Goal: Book appointment/travel/reservation

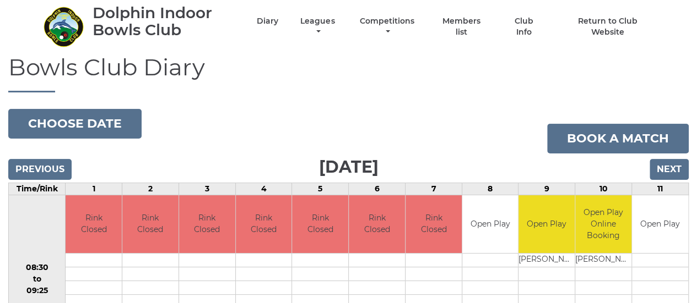
scroll to position [55, 0]
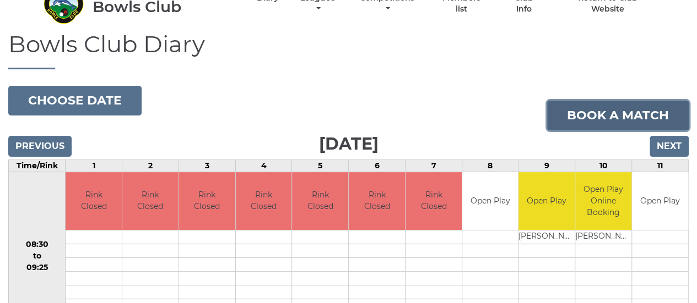
click at [587, 113] on link "Book a match" at bounding box center [618, 116] width 142 height 30
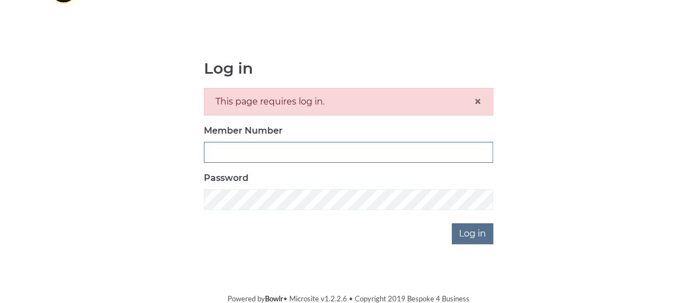
scroll to position [76, 0]
click at [255, 155] on input "Member Number" at bounding box center [348, 152] width 289 height 21
type input "2889"
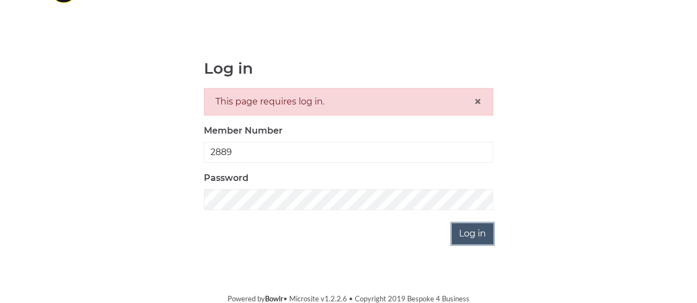
click at [474, 232] on input "Log in" at bounding box center [472, 234] width 41 height 21
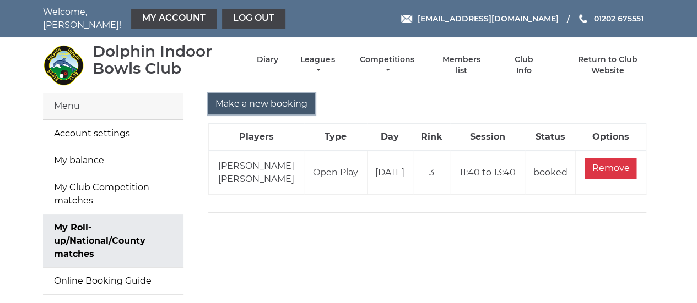
click at [280, 98] on input "Make a new booking" at bounding box center [261, 104] width 106 height 21
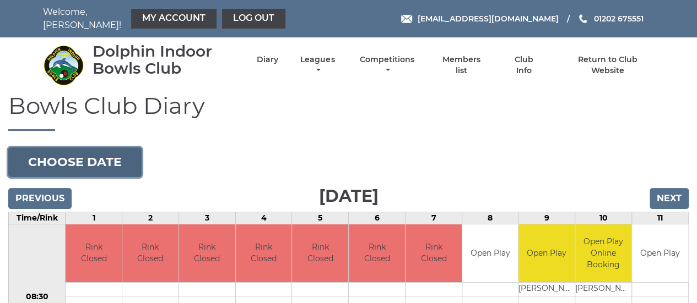
click at [77, 156] on button "Choose date" at bounding box center [74, 163] width 133 height 30
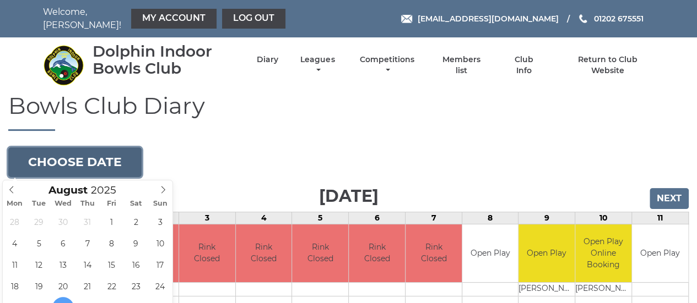
scroll to position [55, 0]
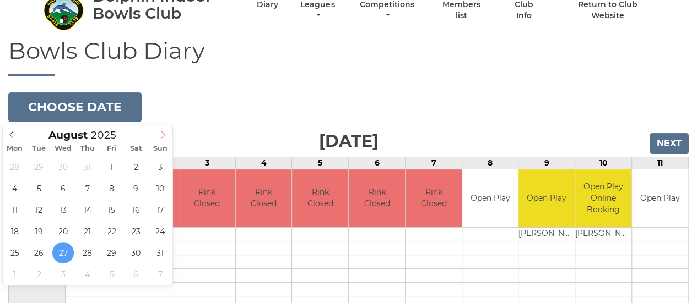
click at [163, 134] on icon at bounding box center [163, 135] width 8 height 8
type input "2025-09-10"
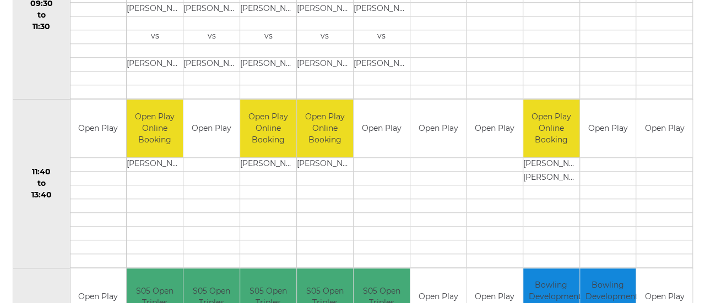
scroll to position [496, 0]
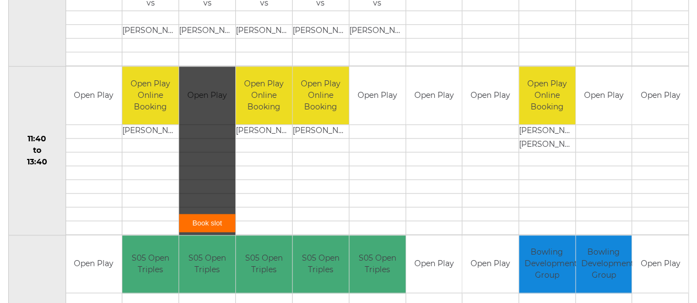
click at [204, 219] on link "Book slot" at bounding box center [207, 223] width 56 height 18
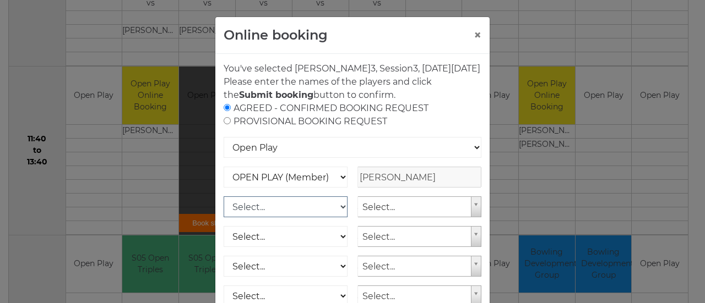
click at [339, 218] on select "Select... OPEN PLAY (Member) OPEN PLAY (Visitor) OPEN PLAY 1 HOUR (Member) OPEN…" at bounding box center [286, 207] width 124 height 21
select select "1_12"
click at [224, 209] on select "Select... OPEN PLAY (Member) OPEN PLAY (Visitor) OPEN PLAY 1 HOUR (Member) OPEN…" at bounding box center [286, 207] width 124 height 21
click at [322, 69] on p "You've selected Rink 3 , Session 3 , on Wednesday 10th of September 2025" at bounding box center [353, 68] width 258 height 13
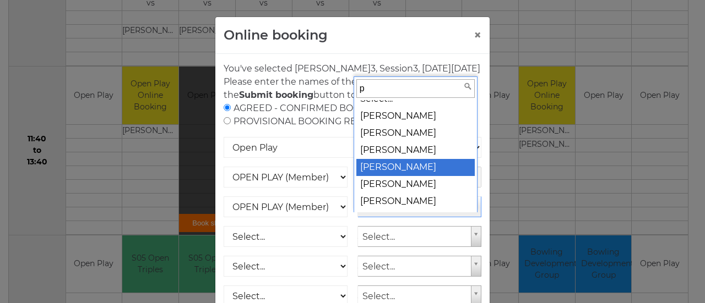
scroll to position [0, 0]
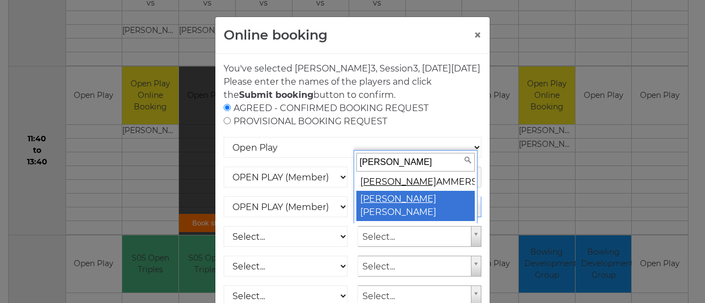
type input "peter h"
select select "776"
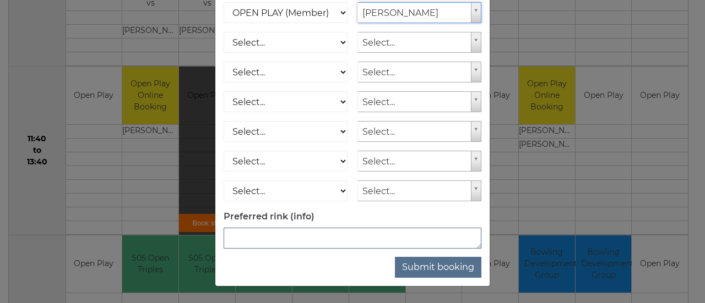
scroll to position [207, 0]
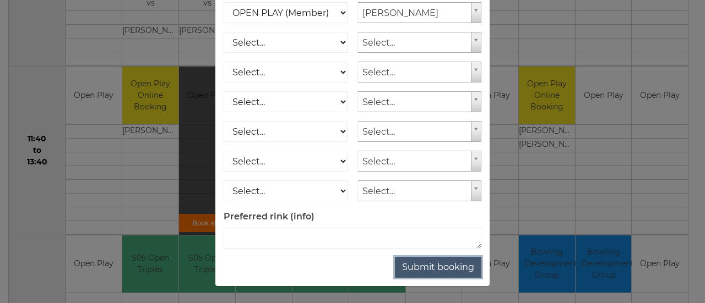
click at [429, 266] on button "Submit booking" at bounding box center [438, 267] width 86 height 21
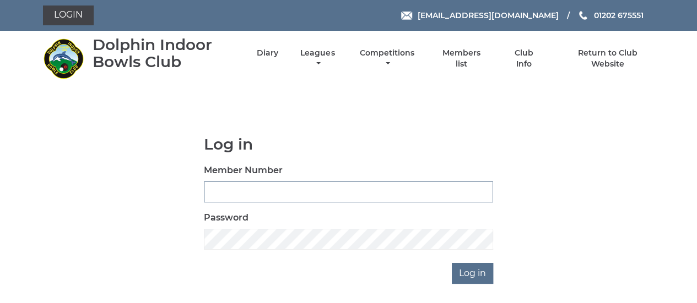
click at [283, 195] on input "Member Number" at bounding box center [348, 192] width 289 height 21
type input "2889"
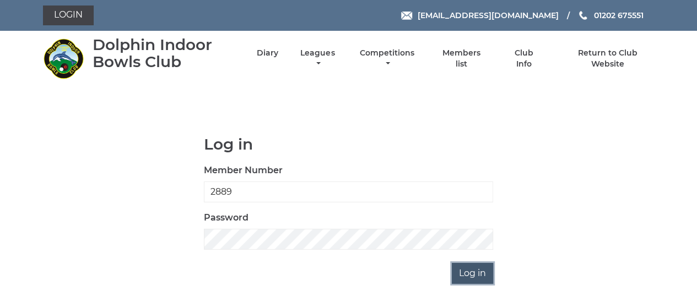
click at [477, 270] on input "Log in" at bounding box center [472, 273] width 41 height 21
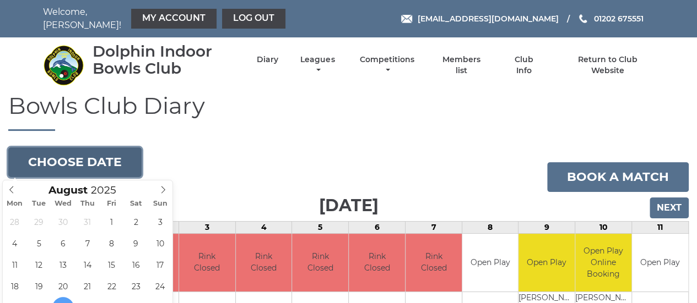
click at [91, 161] on button "Choose date" at bounding box center [74, 163] width 133 height 30
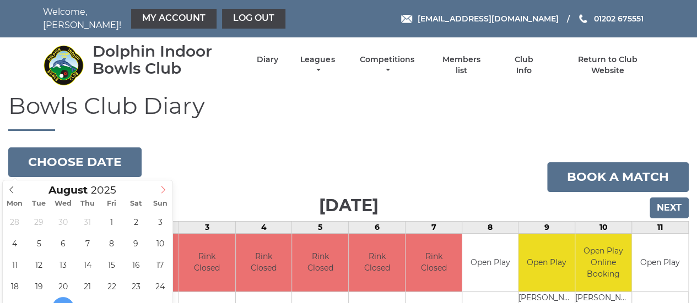
click at [163, 189] on icon at bounding box center [163, 190] width 8 height 8
type input "[DATE]"
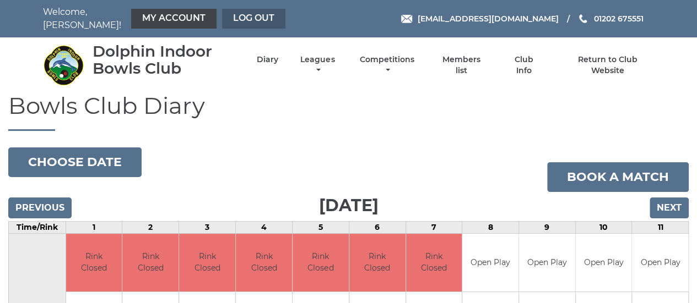
click at [250, 14] on link "Log out" at bounding box center [253, 19] width 63 height 20
